Goal: Find specific page/section: Find specific page/section

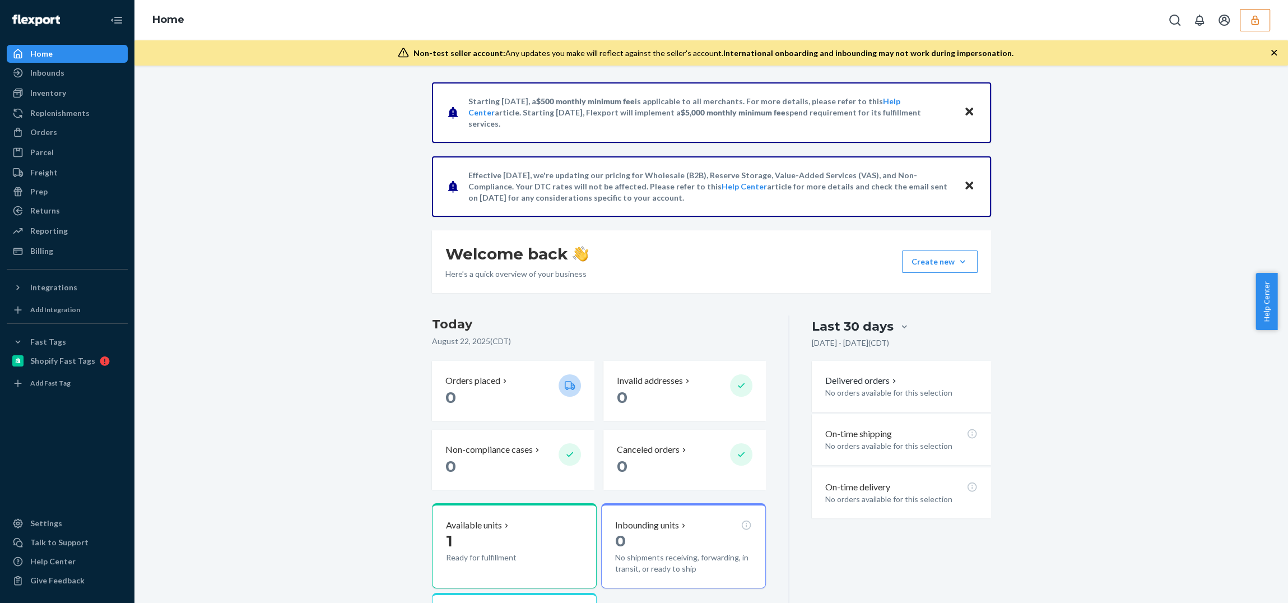
click at [1251, 25] on icon "button" at bounding box center [1255, 20] width 11 height 11
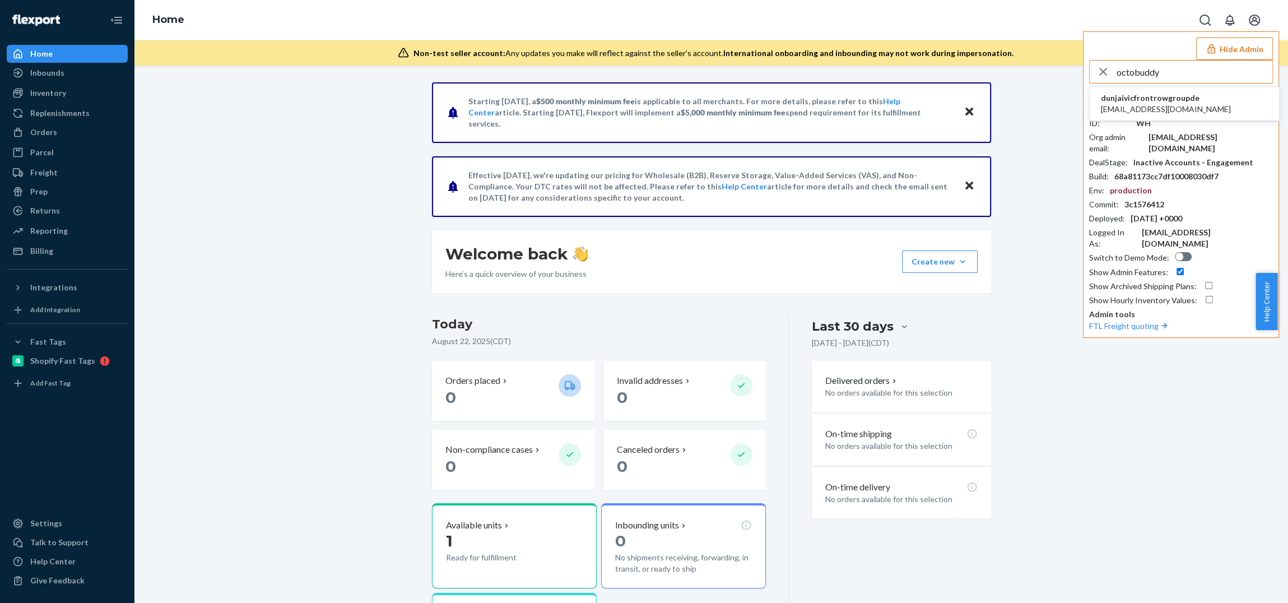
type input "octobuddy"
click at [1145, 104] on span "[EMAIL_ADDRESS][DOMAIN_NAME]" at bounding box center [1166, 109] width 130 height 11
